Goal: Check status: Check status

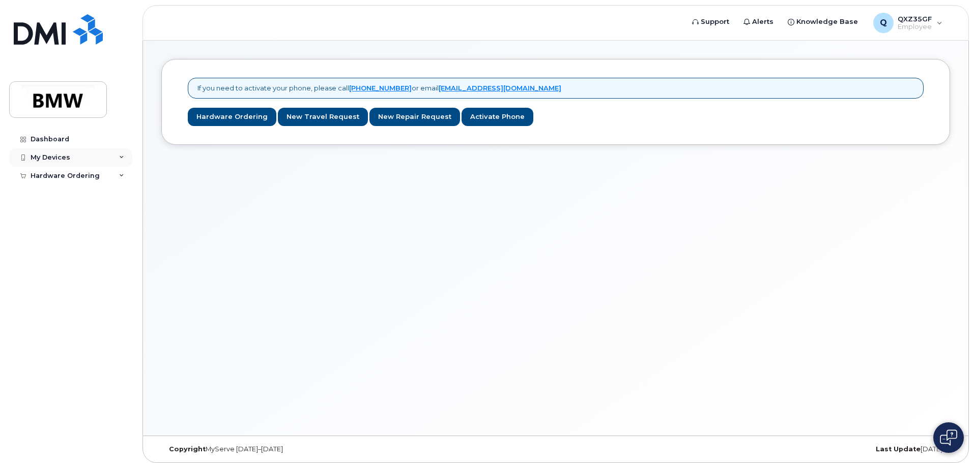
click at [84, 161] on div "My Devices" at bounding box center [70, 158] width 123 height 18
click at [113, 162] on div "My Devices" at bounding box center [70, 158] width 123 height 18
click at [47, 140] on div "Dashboard" at bounding box center [50, 139] width 39 height 8
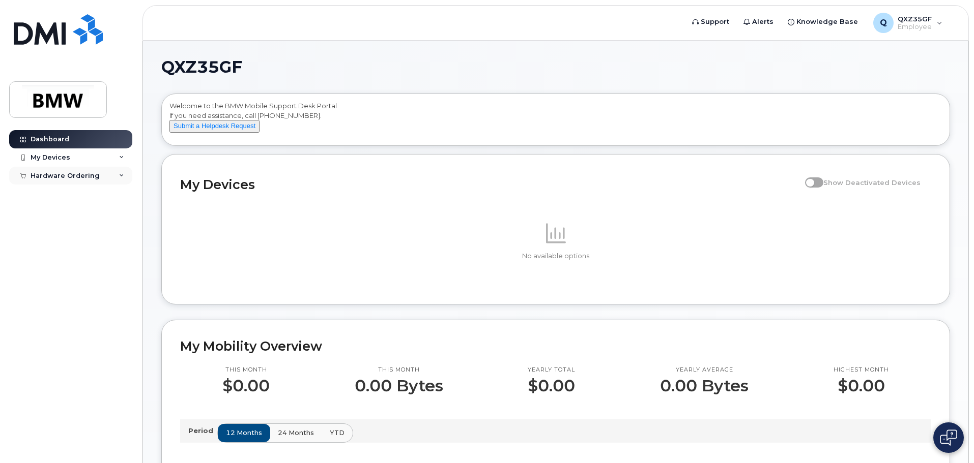
click at [104, 173] on div "Hardware Ordering" at bounding box center [70, 176] width 123 height 18
click at [61, 198] on div "My Orders" at bounding box center [53, 194] width 37 height 9
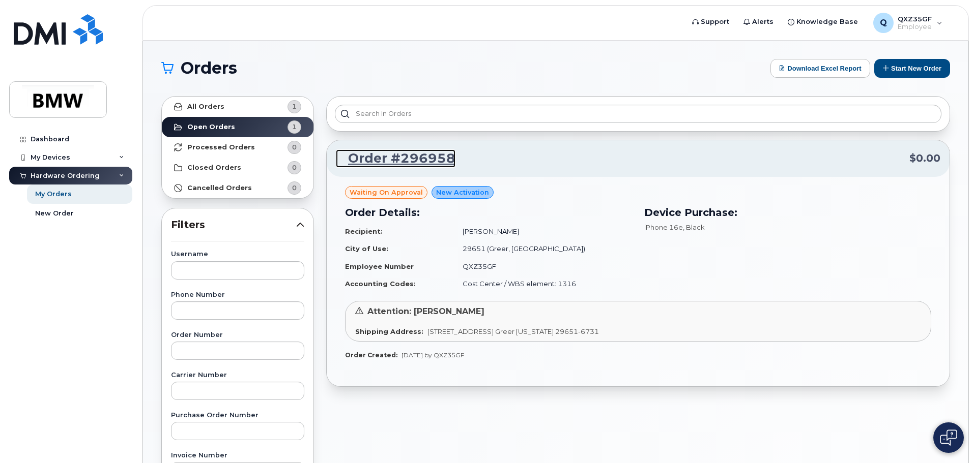
click at [431, 165] on link "Order #296958" at bounding box center [396, 159] width 120 height 18
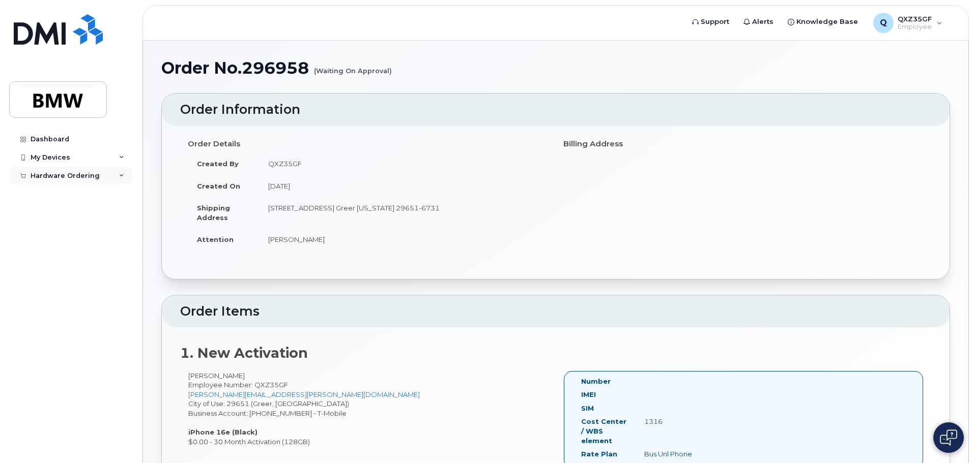
click at [98, 174] on div "Hardware Ordering" at bounding box center [70, 176] width 123 height 18
click at [750, 23] on icon at bounding box center [746, 22] width 7 height 7
click at [773, 24] on span "Alerts" at bounding box center [762, 22] width 21 height 10
drag, startPoint x: 309, startPoint y: 69, endPoint x: 213, endPoint y: 54, distance: 96.7
click at [213, 54] on div "Order No.296958 (Waiting On Approval) × Share This Order If you want to allow o…" at bounding box center [555, 352] width 825 height 623
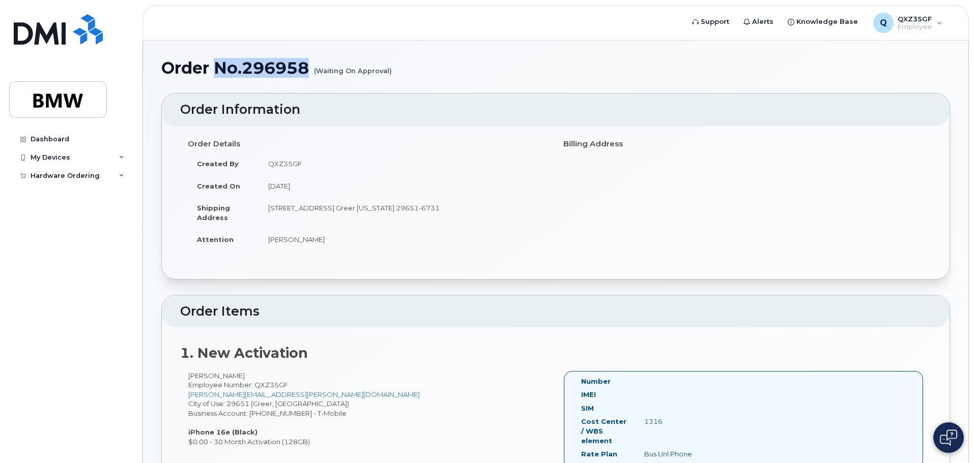
copy h1 "No.296958"
click at [717, 28] on link "Support" at bounding box center [710, 22] width 51 height 20
click at [960, 438] on button at bounding box center [948, 438] width 31 height 31
click at [104, 161] on div "My Devices" at bounding box center [70, 158] width 123 height 18
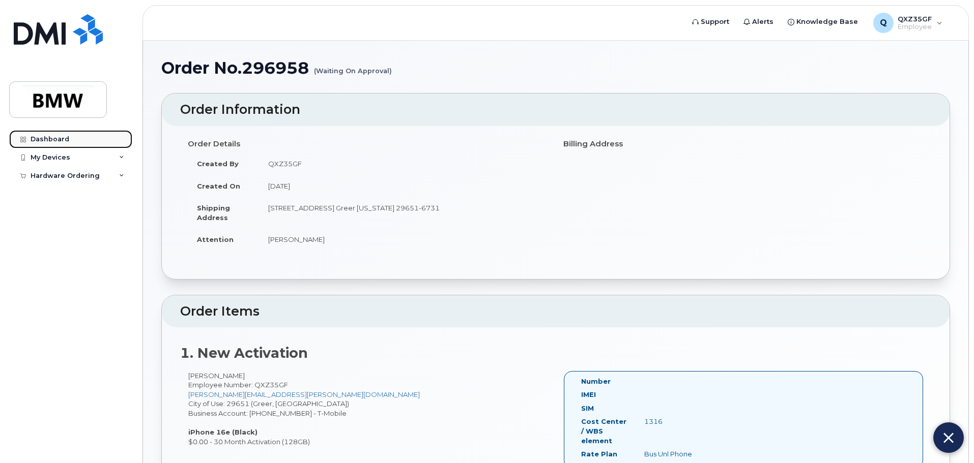
click at [89, 143] on link "Dashboard" at bounding box center [70, 139] width 123 height 18
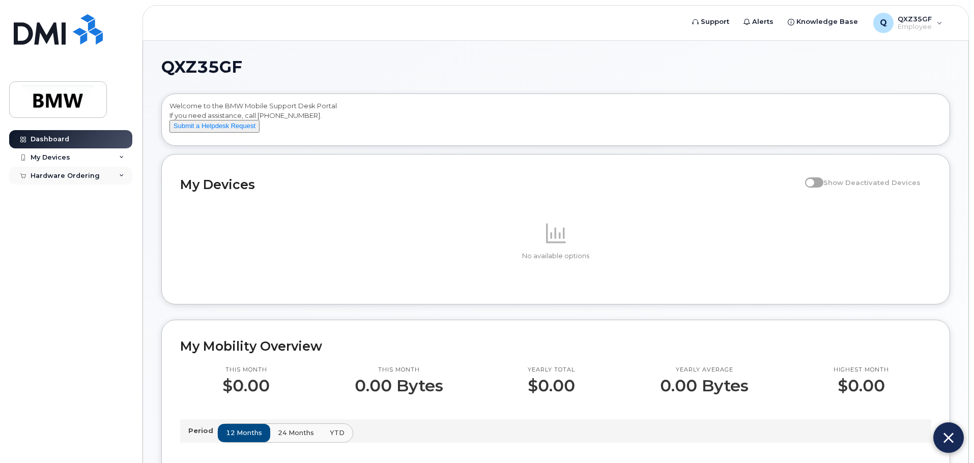
click at [104, 176] on div "Hardware Ordering" at bounding box center [70, 176] width 123 height 18
click at [78, 198] on link "My Orders" at bounding box center [79, 194] width 105 height 19
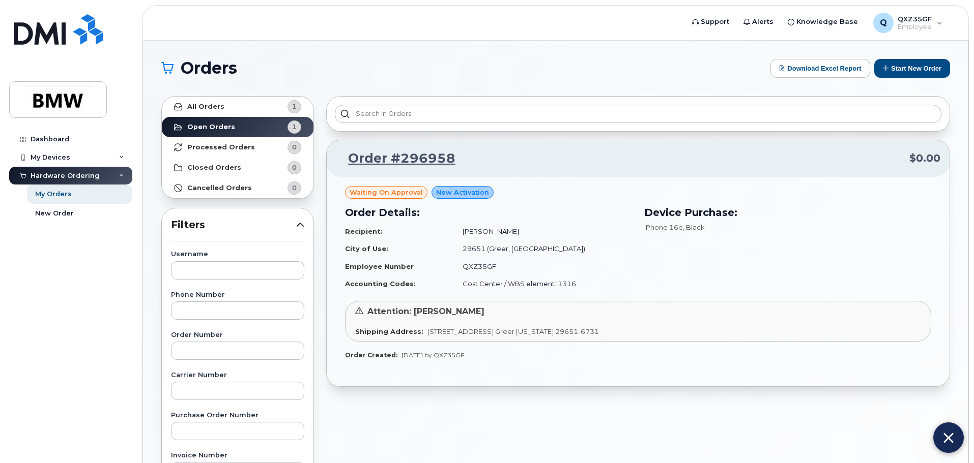
click at [410, 190] on span "Waiting On Approval" at bounding box center [385, 193] width 73 height 10
click at [452, 190] on span "New Activation" at bounding box center [462, 193] width 53 height 10
click at [394, 192] on span "Waiting On Approval" at bounding box center [385, 193] width 73 height 10
click at [404, 160] on link "Order #296958" at bounding box center [396, 159] width 120 height 18
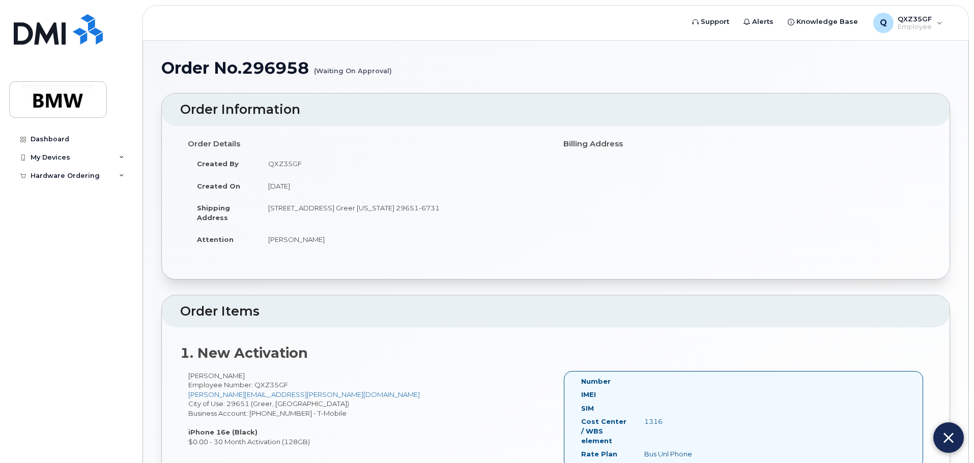
click at [352, 68] on small "(Waiting On Approval)" at bounding box center [353, 67] width 78 height 16
click at [85, 182] on div "Hardware Ordering" at bounding box center [70, 176] width 123 height 18
click at [72, 216] on link "New Order" at bounding box center [79, 213] width 105 height 19
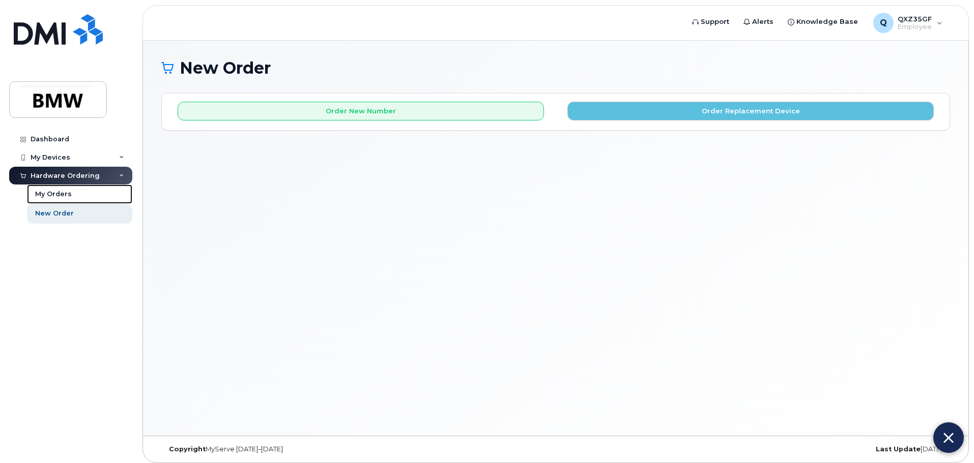
click at [71, 200] on link "My Orders" at bounding box center [79, 194] width 105 height 19
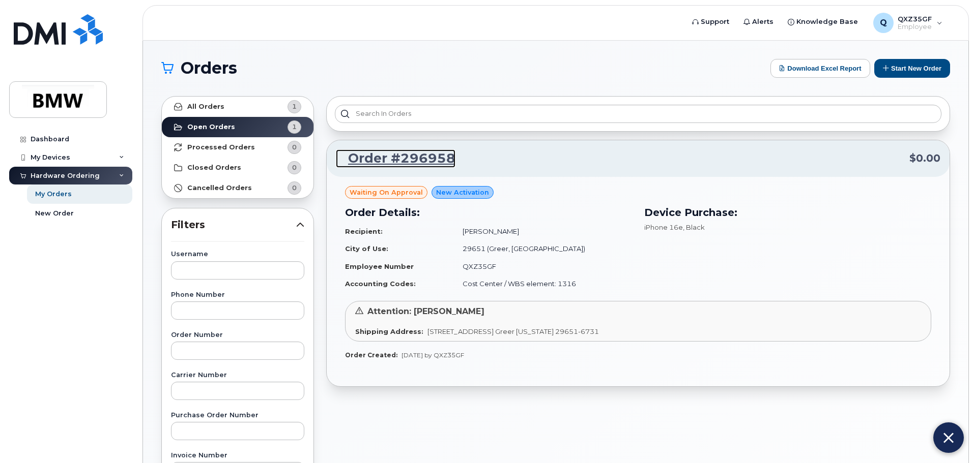
click at [378, 159] on link "Order #296958" at bounding box center [396, 159] width 120 height 18
